Goal: Information Seeking & Learning: Learn about a topic

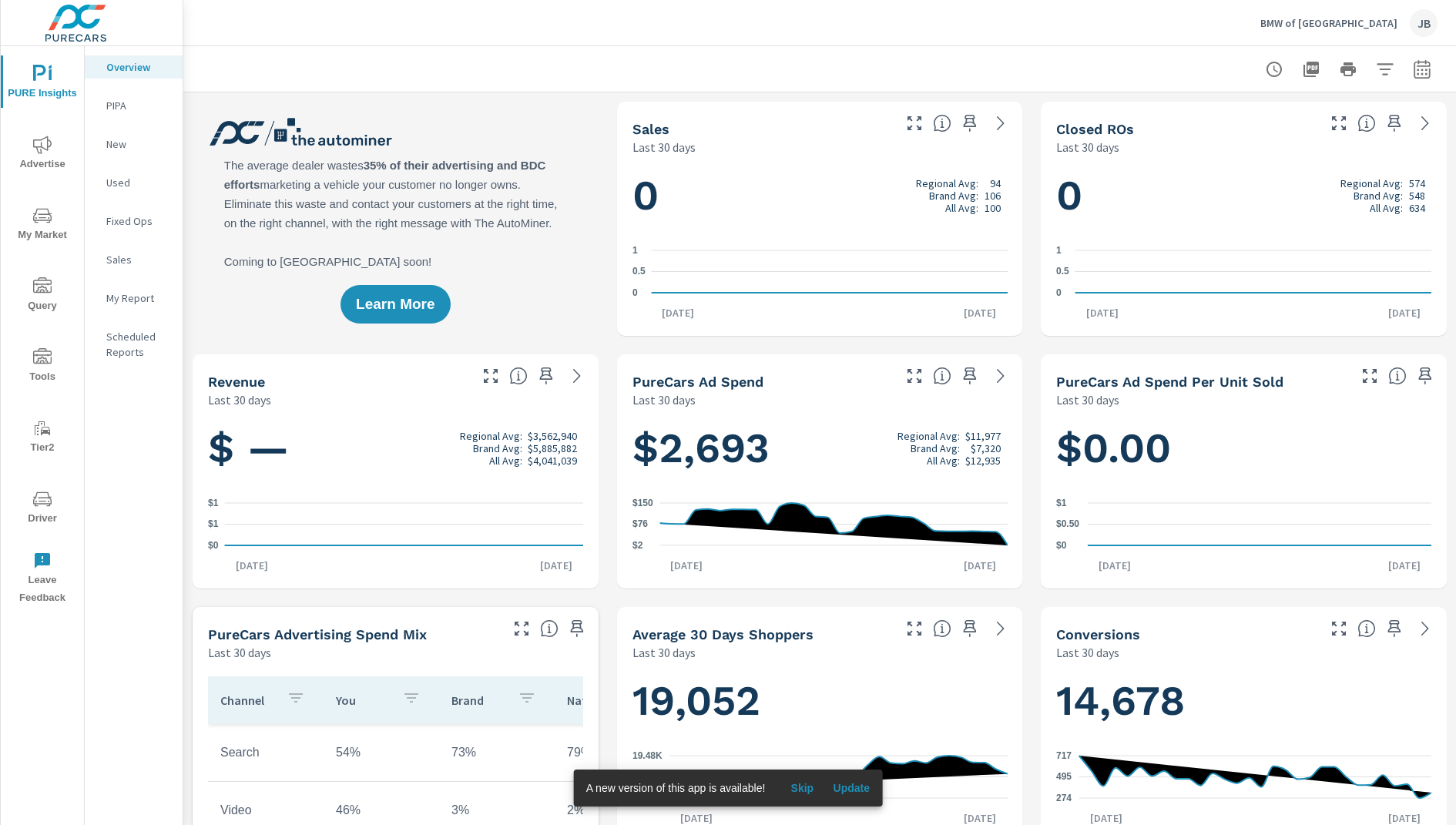
click at [854, 793] on span "Update" at bounding box center [851, 787] width 37 height 14
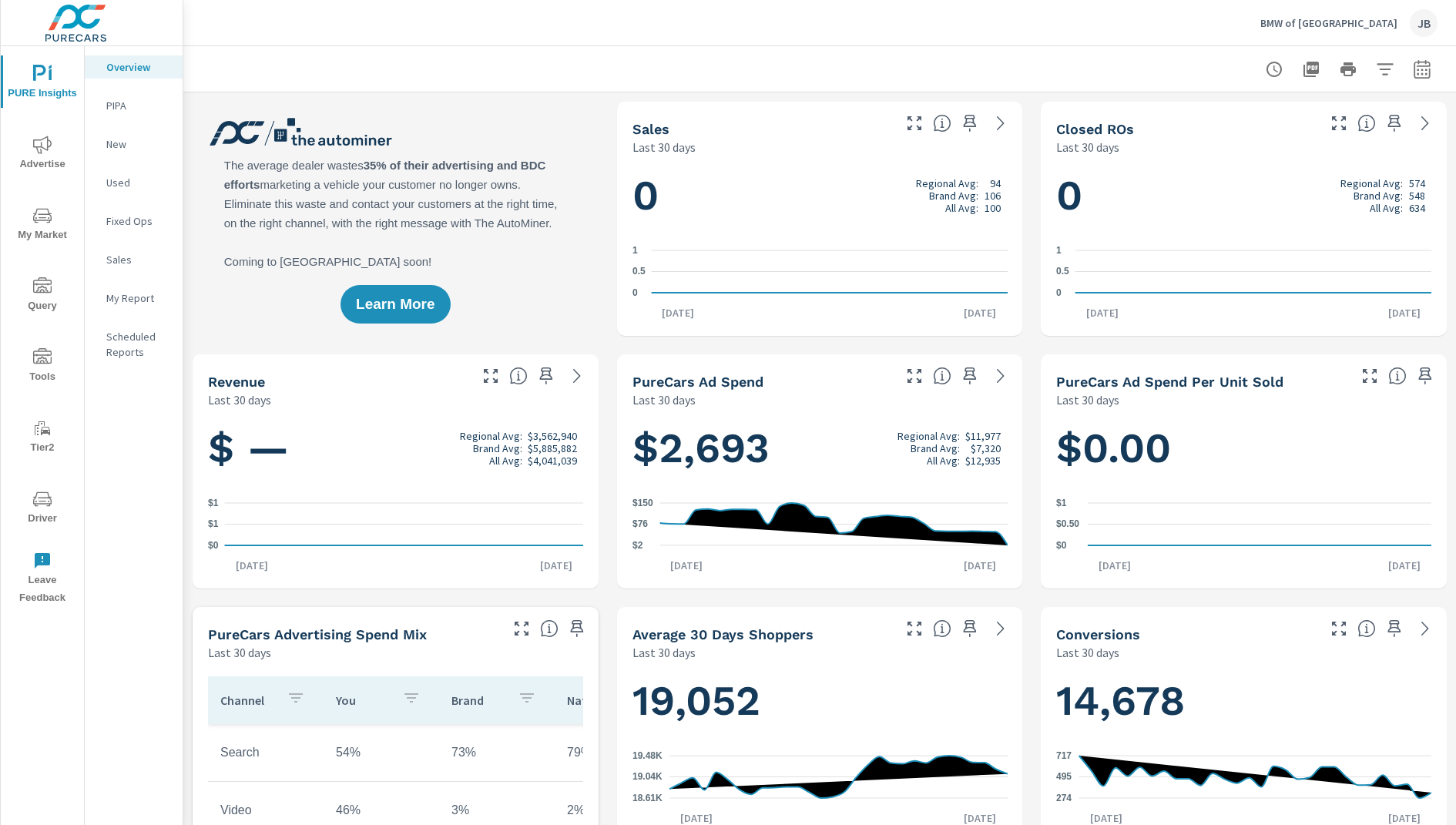
click at [41, 75] on icon "nav menu" at bounding box center [42, 74] width 18 height 18
click at [122, 68] on p "Overview" at bounding box center [138, 67] width 64 height 16
click at [33, 220] on icon "nav menu" at bounding box center [42, 215] width 18 height 18
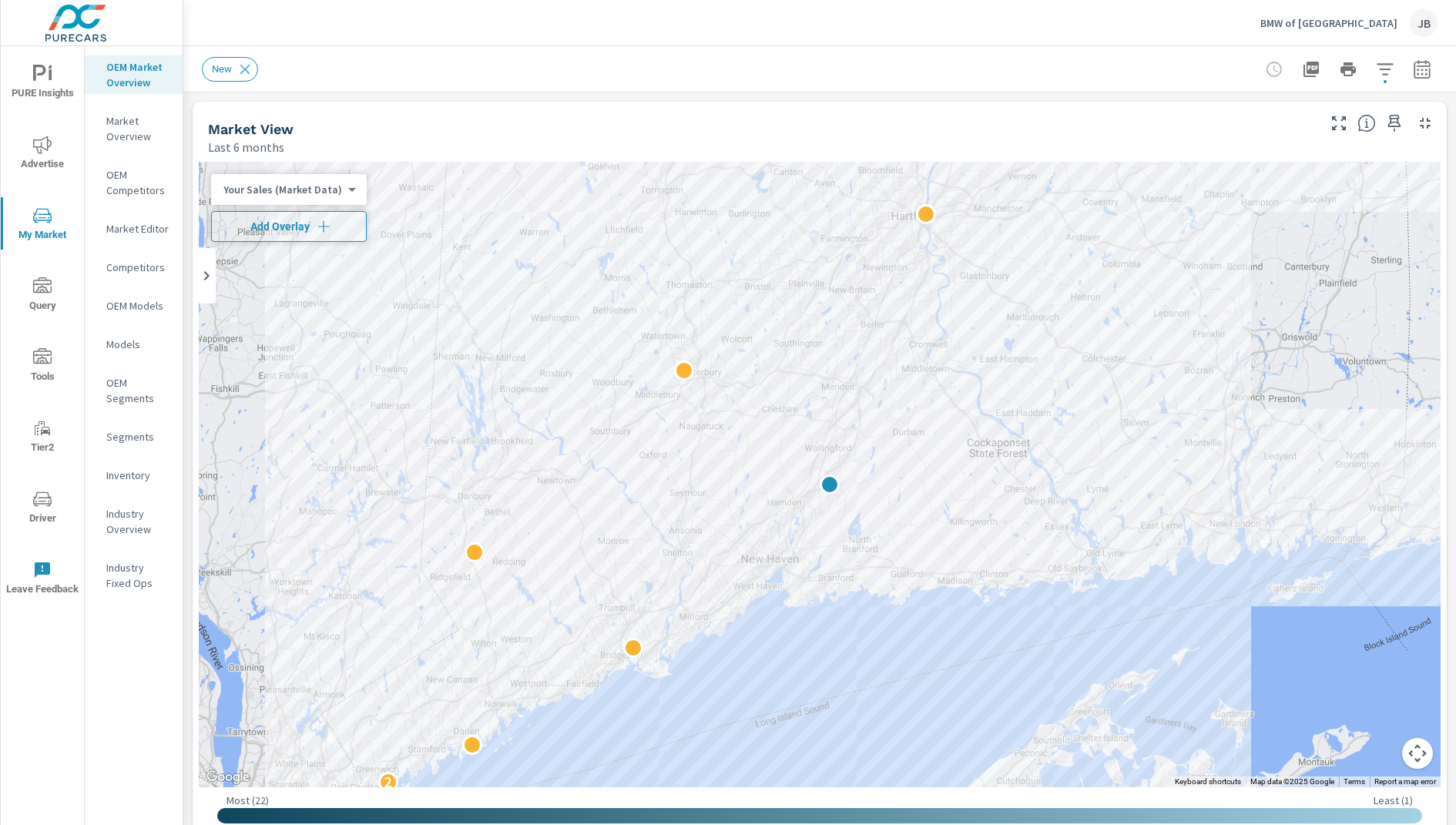
click at [344, 235] on button "Add Overlay" at bounding box center [289, 226] width 156 height 31
